Goal: Task Accomplishment & Management: Use online tool/utility

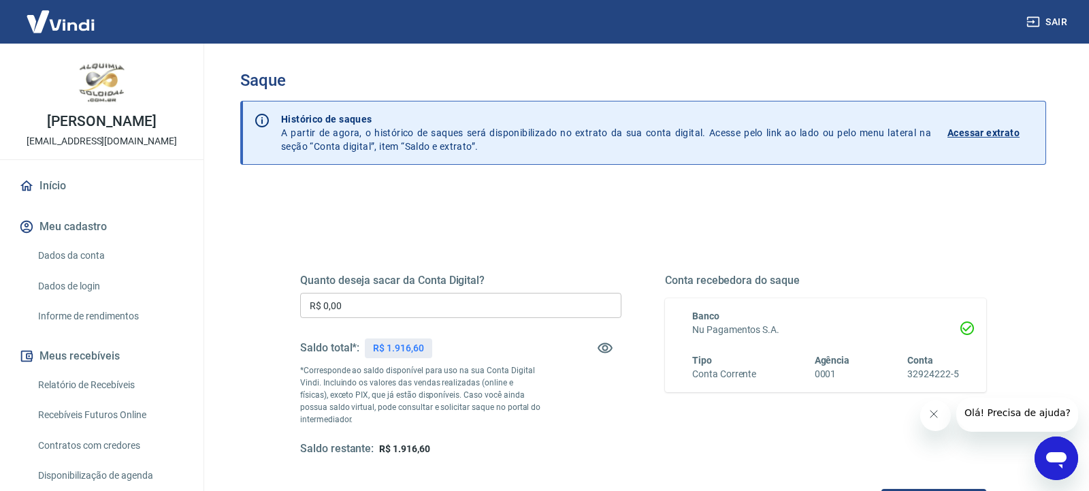
click at [489, 305] on input "R$ 0,00" at bounding box center [460, 305] width 321 height 25
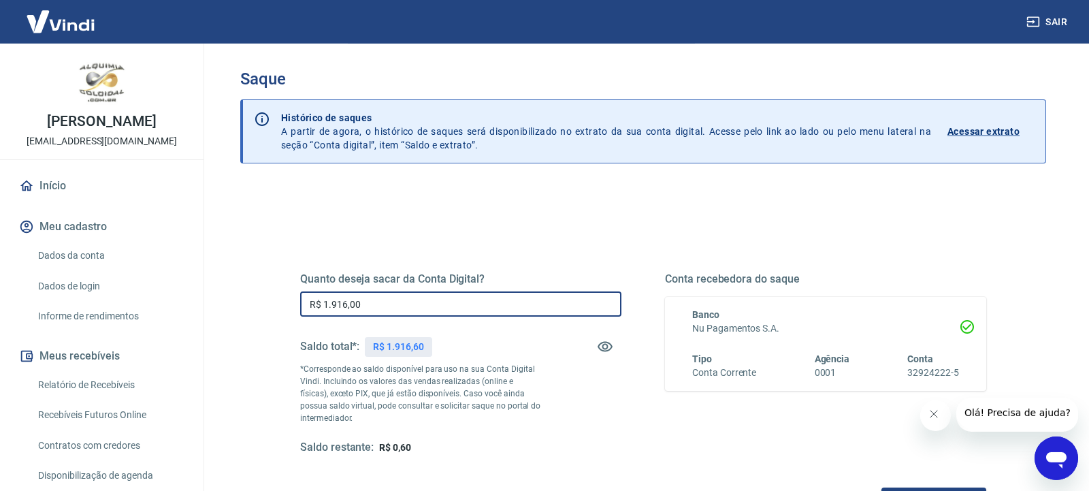
scroll to position [184, 0]
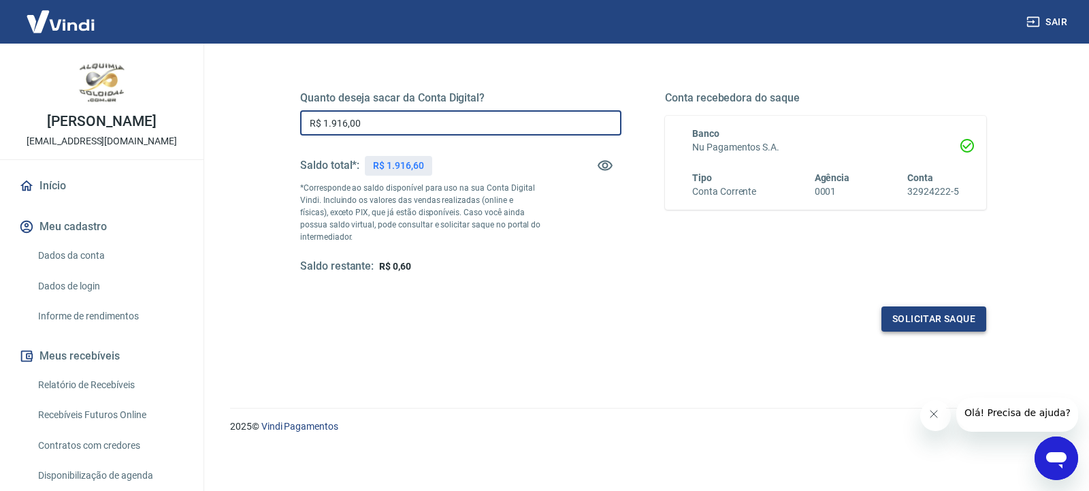
type input "R$ 1.916,00"
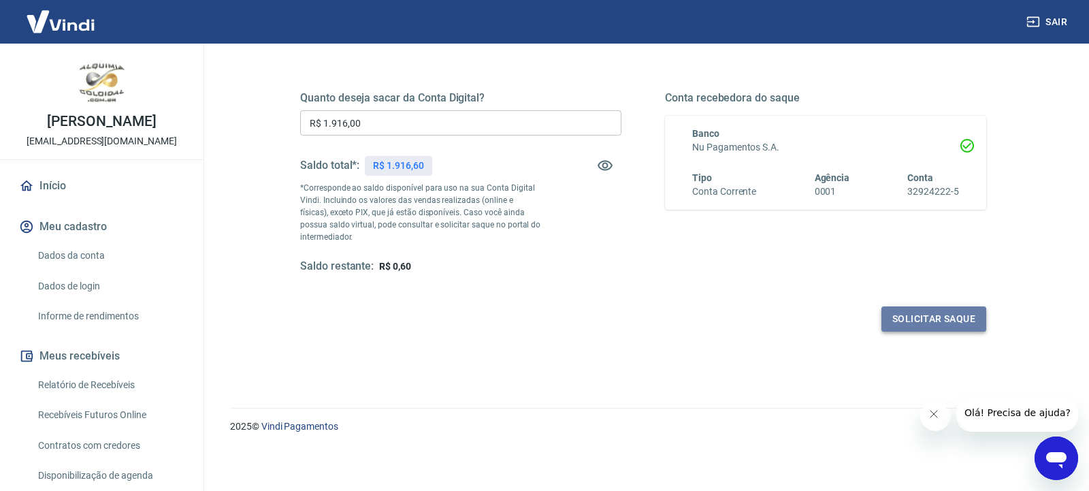
click at [912, 315] on button "Solicitar saque" at bounding box center [934, 318] width 105 height 25
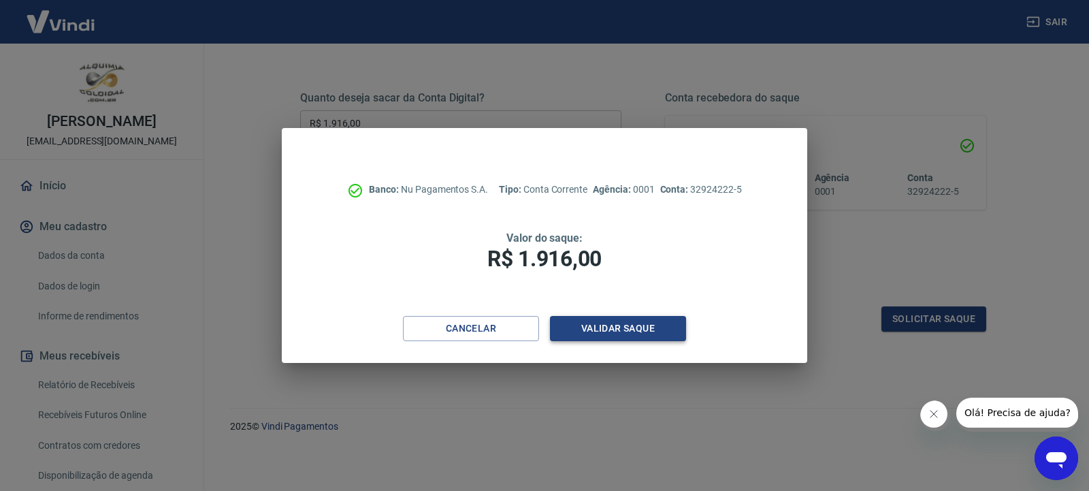
click at [591, 323] on button "Validar saque" at bounding box center [618, 328] width 136 height 25
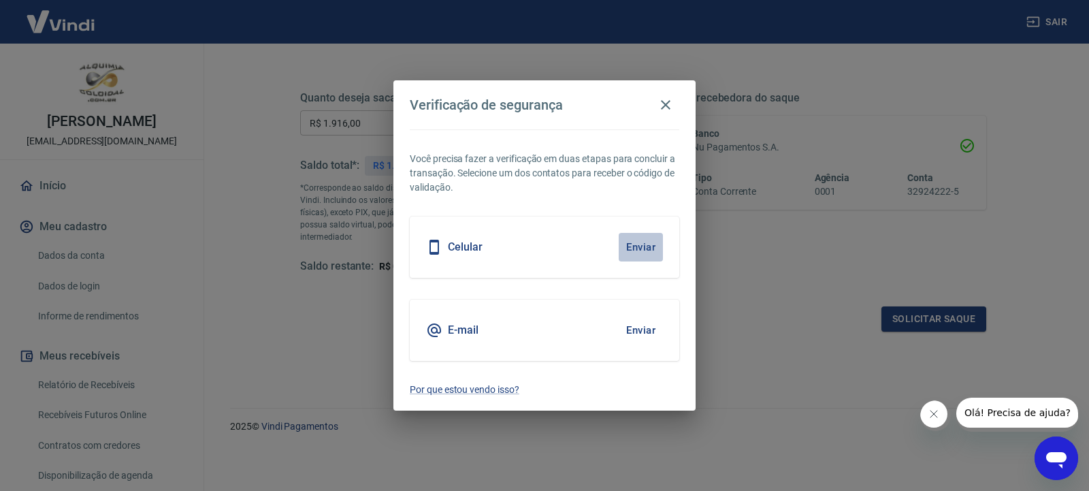
click at [638, 248] on button "Enviar" at bounding box center [641, 247] width 44 height 29
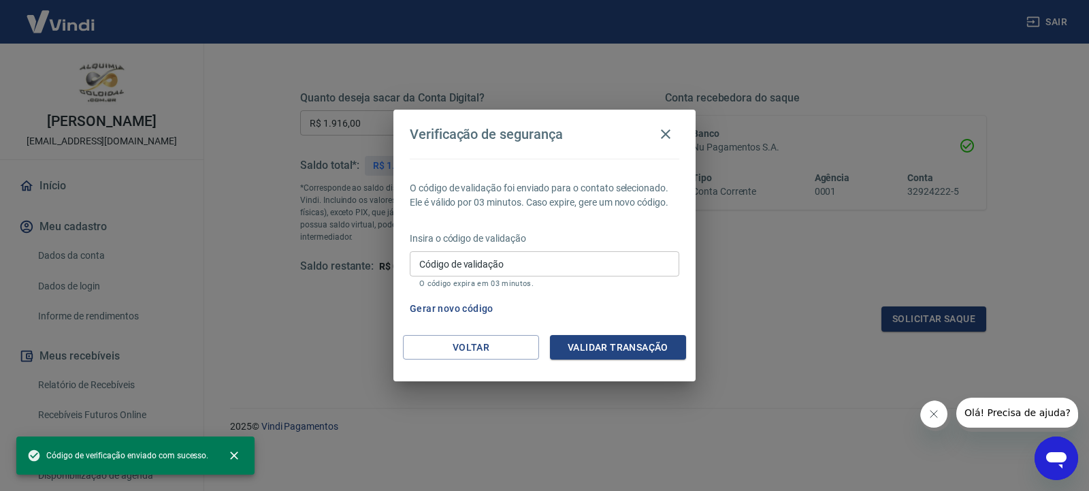
click at [638, 263] on input "Código de validação" at bounding box center [545, 263] width 270 height 25
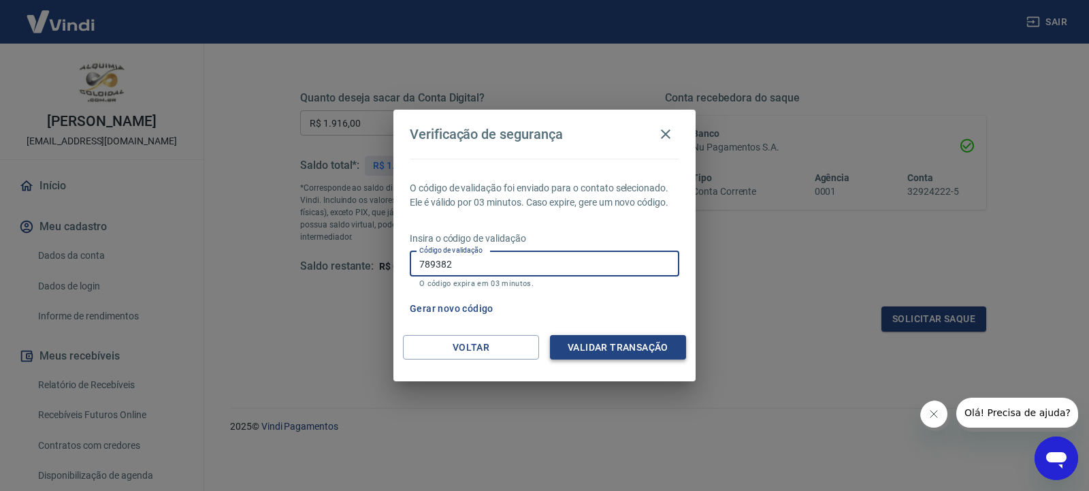
type input "789382"
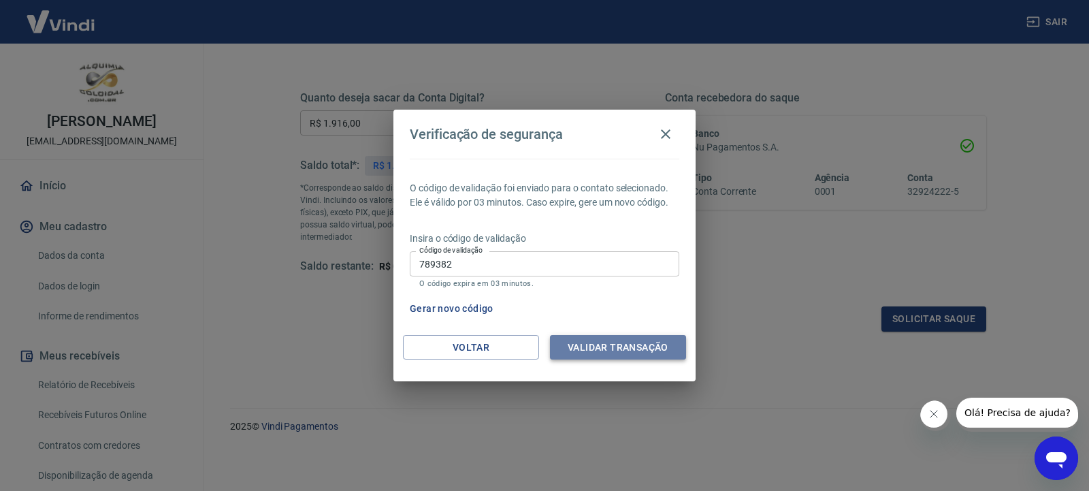
click at [629, 347] on button "Validar transação" at bounding box center [618, 347] width 136 height 25
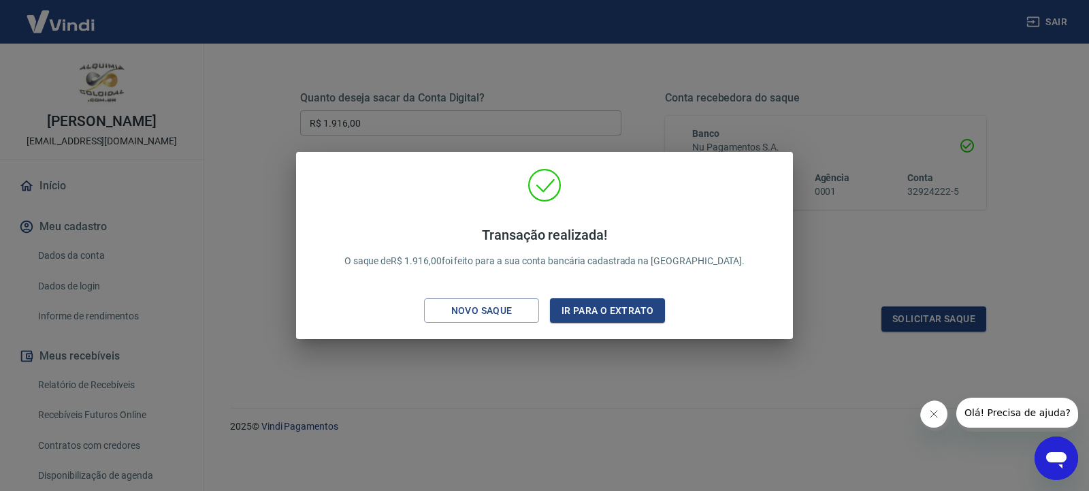
click at [496, 60] on div "Transação realizada! O saque de R$ 1.916,00 foi feito para a sua conta bancária…" at bounding box center [544, 245] width 1089 height 491
